Goal: Transaction & Acquisition: Purchase product/service

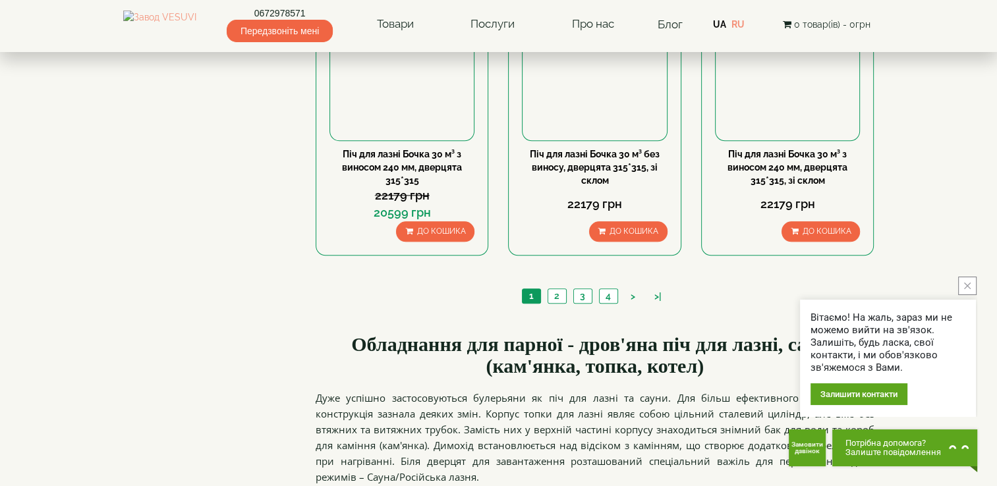
scroll to position [1516, 0]
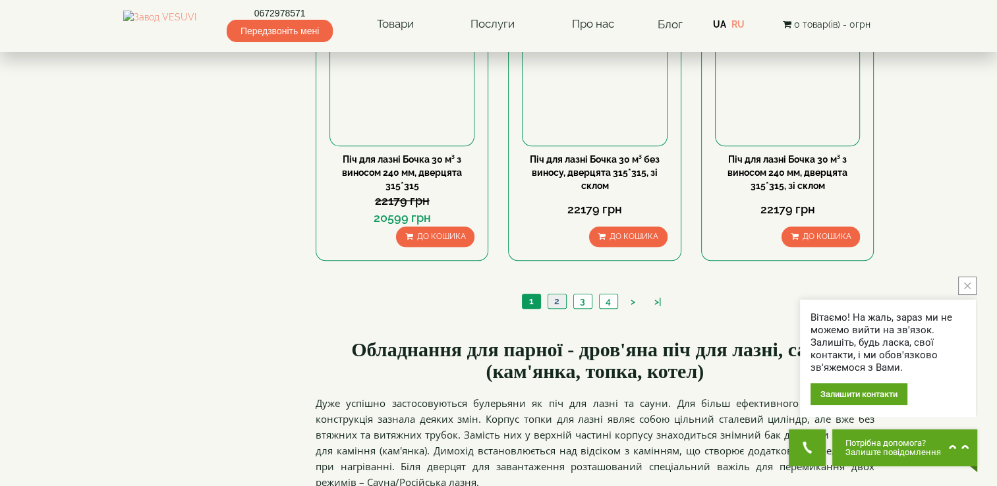
click at [559, 295] on link "2" at bounding box center [557, 302] width 18 height 14
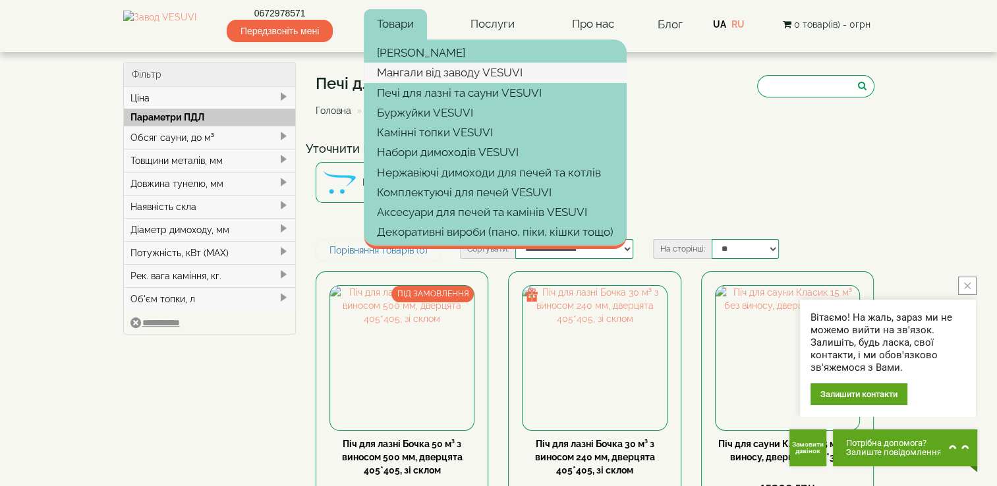
click at [416, 73] on link "Мангали від заводу VESUVI" at bounding box center [495, 73] width 263 height 20
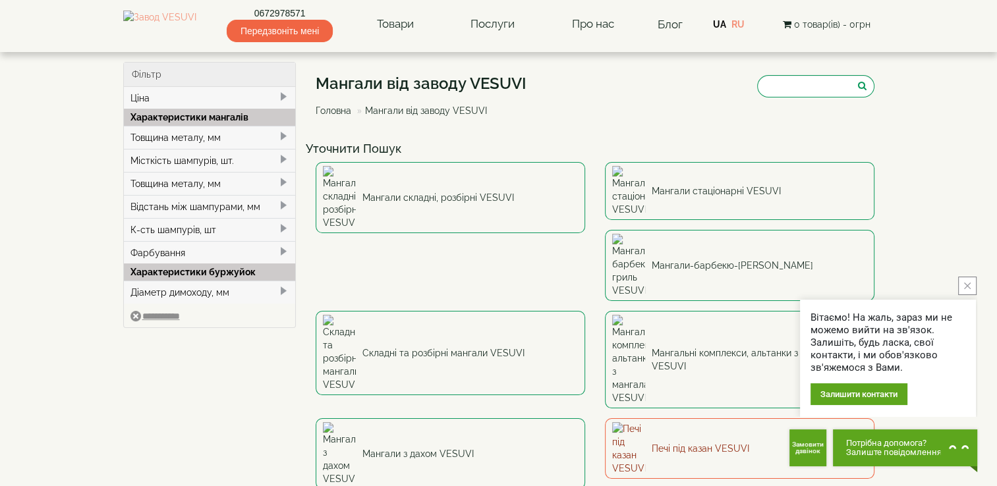
click at [605, 418] on link "Печі під казан VESUVI" at bounding box center [740, 448] width 270 height 61
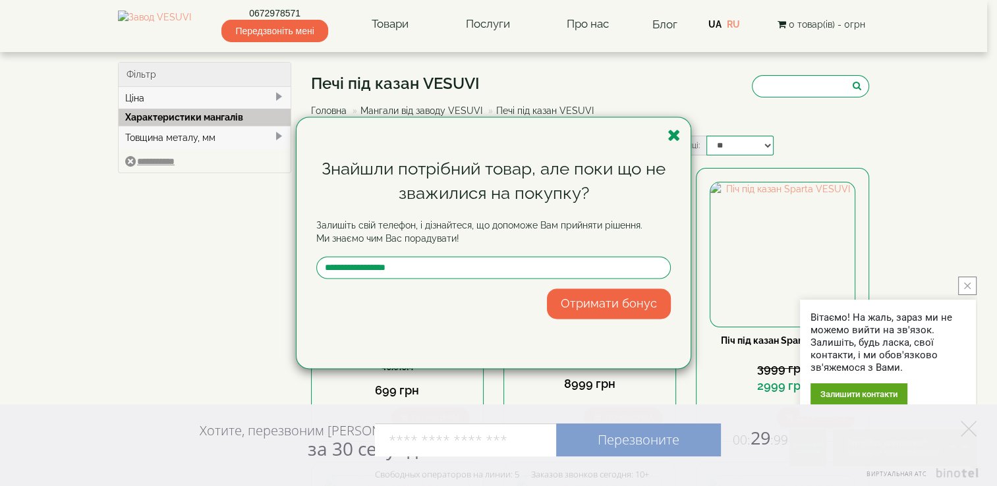
drag, startPoint x: 3, startPoint y: 244, endPoint x: 0, endPoint y: 47, distance: 196.4
click at [3, 244] on div "Знайшли потрібний товар, але поки що не зважилися на покупку? Залишіть свій тел…" at bounding box center [498, 243] width 997 height 486
click at [668, 128] on icon "button" at bounding box center [674, 135] width 13 height 16
